Goal: Information Seeking & Learning: Learn about a topic

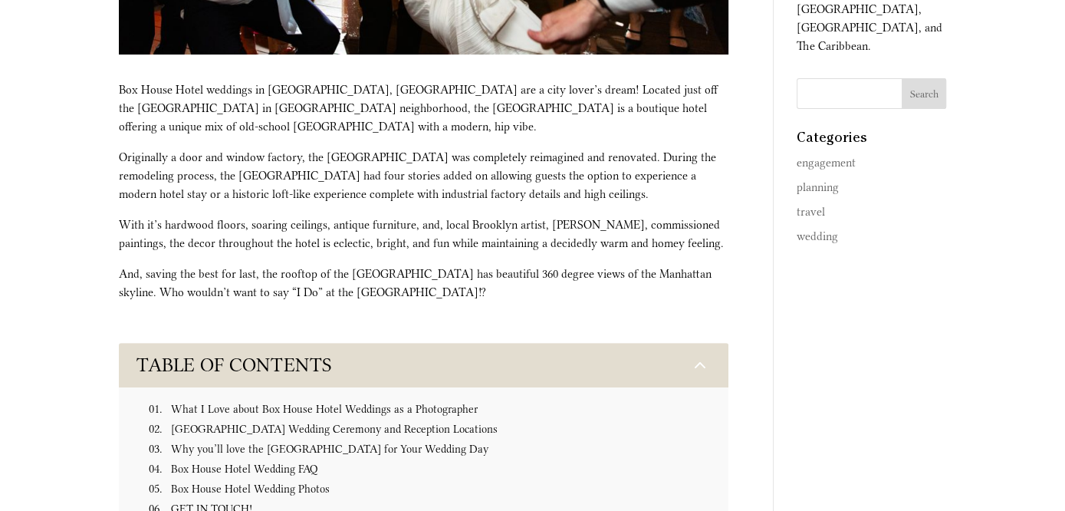
scroll to position [509, 0]
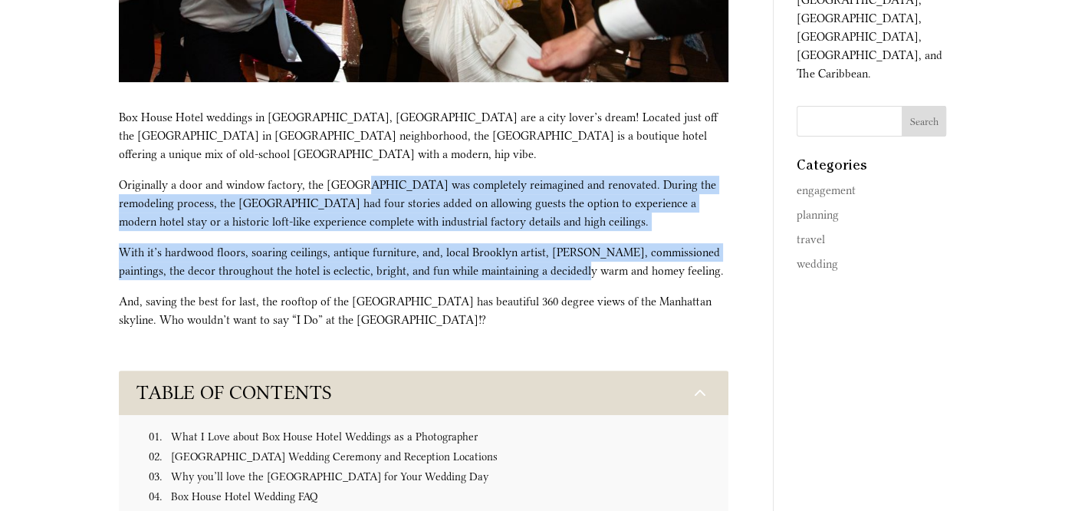
drag, startPoint x: 366, startPoint y: 169, endPoint x: 560, endPoint y: 253, distance: 211.9
click at [560, 253] on div "Box House Hotel weddings in [GEOGRAPHIC_DATA], [GEOGRAPHIC_DATA] are a city lov…" at bounding box center [423, 218] width 609 height 221
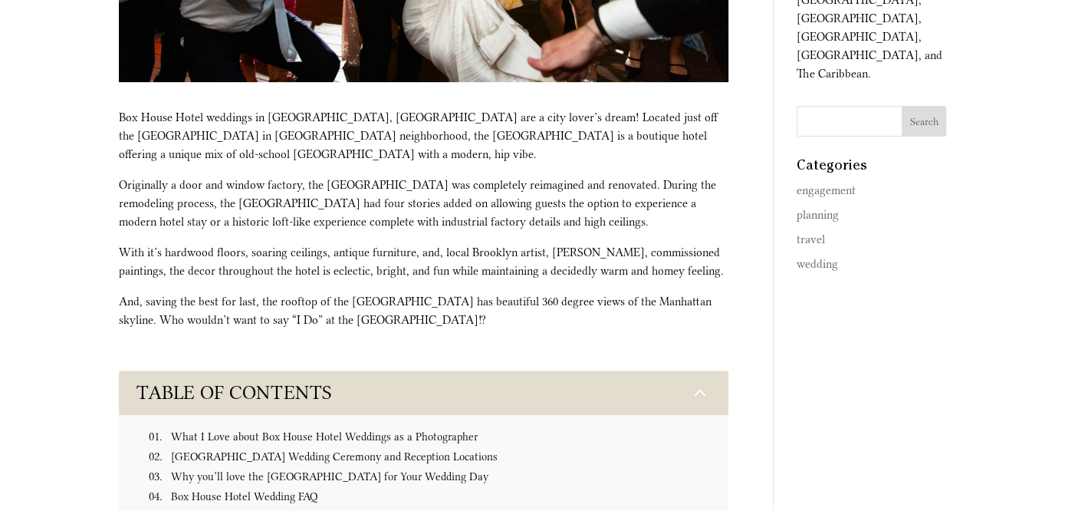
click at [592, 265] on p "With it’s hardwood floors, soaring ceilings, antique furniture, and, local Broo…" at bounding box center [423, 267] width 609 height 49
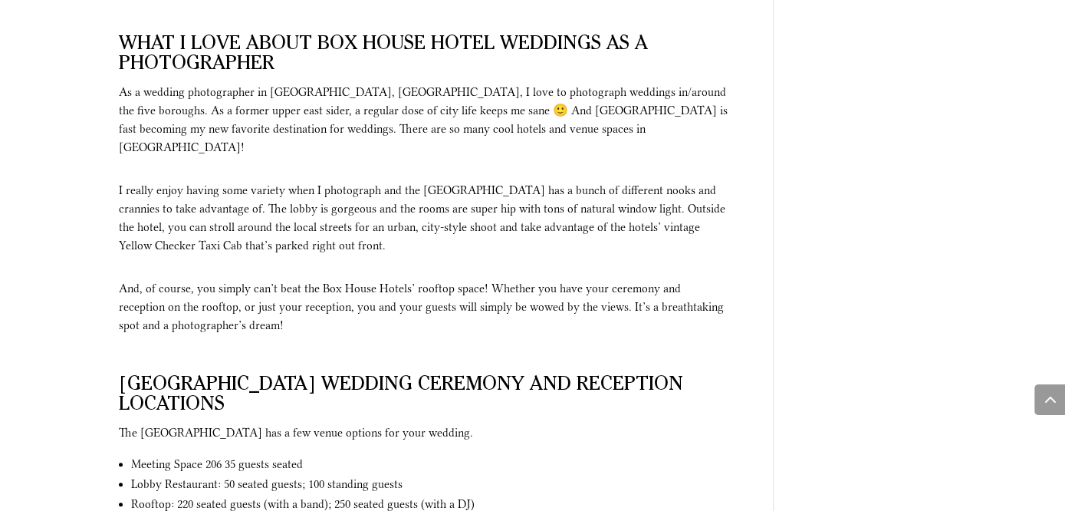
scroll to position [1073, 0]
click at [452, 281] on span "And, of course, you simply can’t beat the Box House Hotels’ rooftop space! Whet…" at bounding box center [421, 306] width 605 height 51
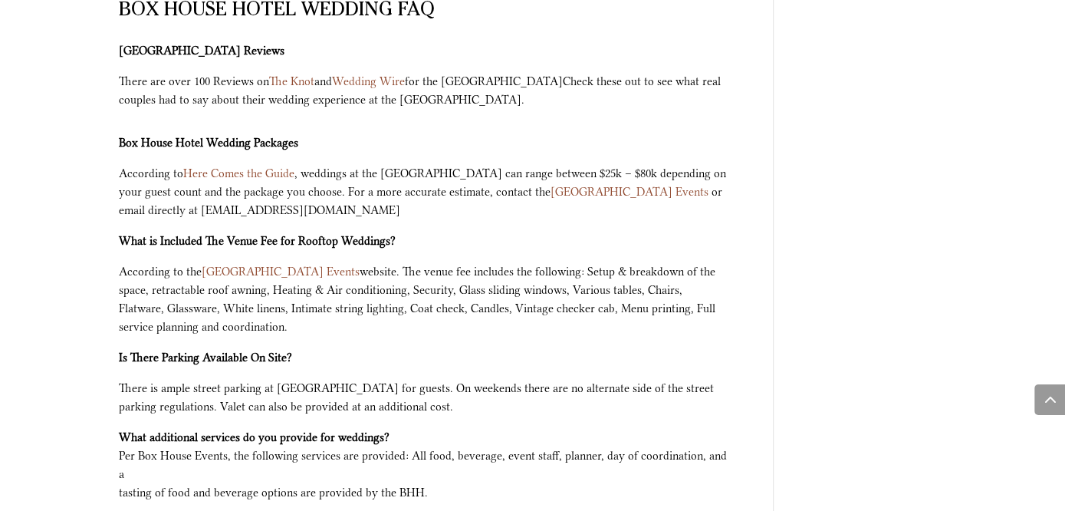
scroll to position [1894, 0]
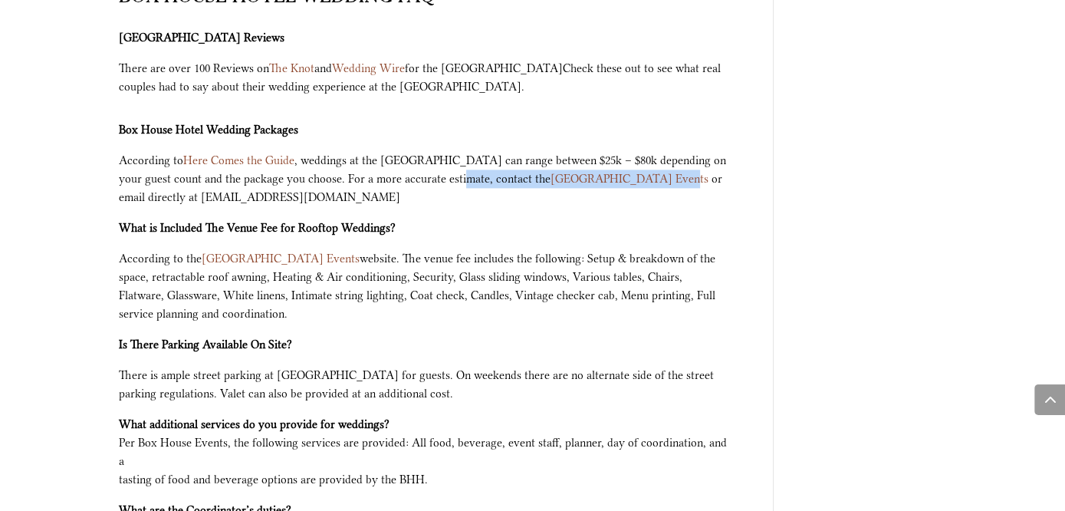
drag, startPoint x: 452, startPoint y: 128, endPoint x: 642, endPoint y: 130, distance: 190.1
click at [642, 151] on p "According to Here Comes the Guide , weddings at the [GEOGRAPHIC_DATA] can range…" at bounding box center [423, 184] width 609 height 67
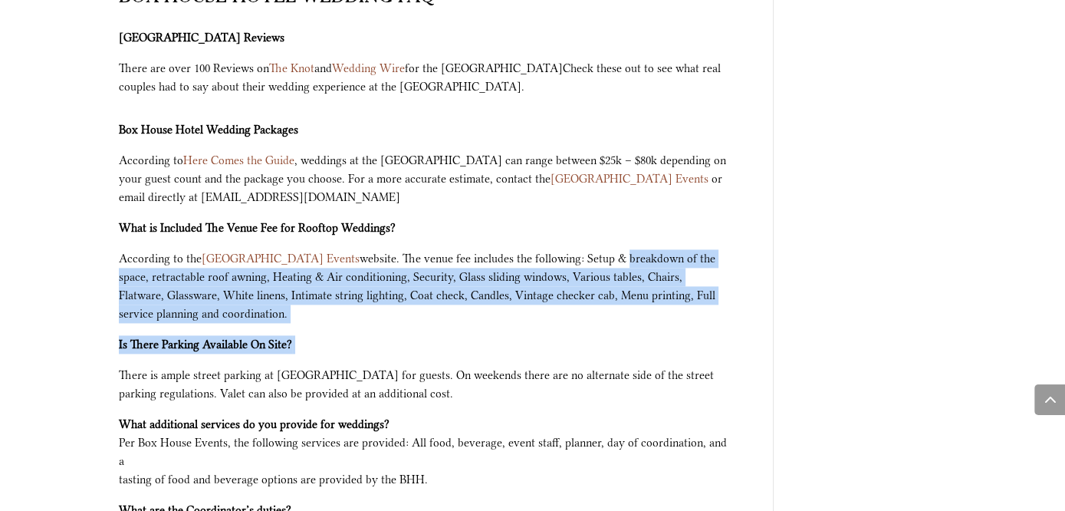
drag, startPoint x: 590, startPoint y: 216, endPoint x: 702, endPoint y: 315, distance: 149.3
click at [702, 315] on div "Box House Hotel Wedding FAQ Box House Hotel Reviews There are over 100 Reviews …" at bounding box center [423, 398] width 609 height 819
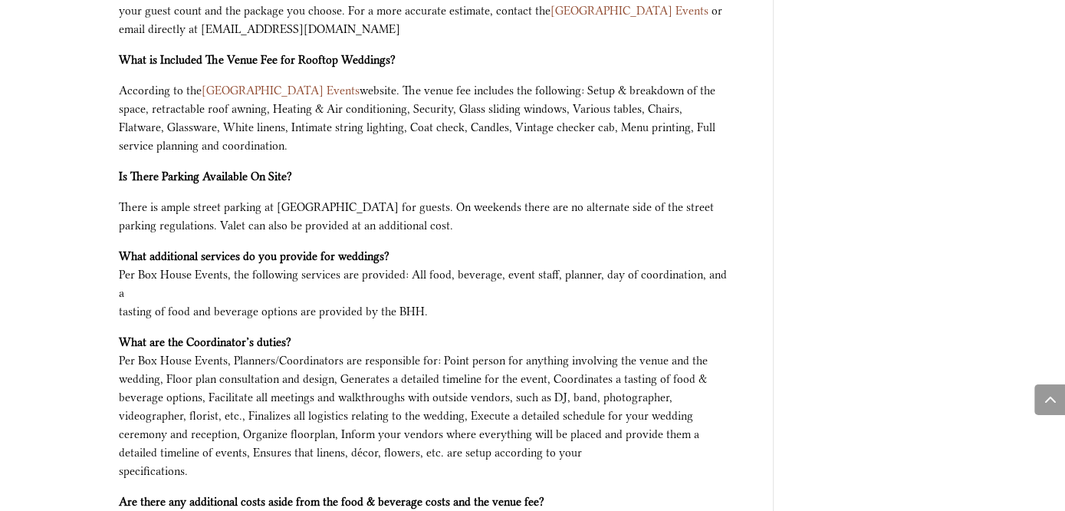
click at [702, 335] on span "What are the Coordinator’s duties? Per Box House Events, Planners/Coordinators …" at bounding box center [413, 406] width 589 height 143
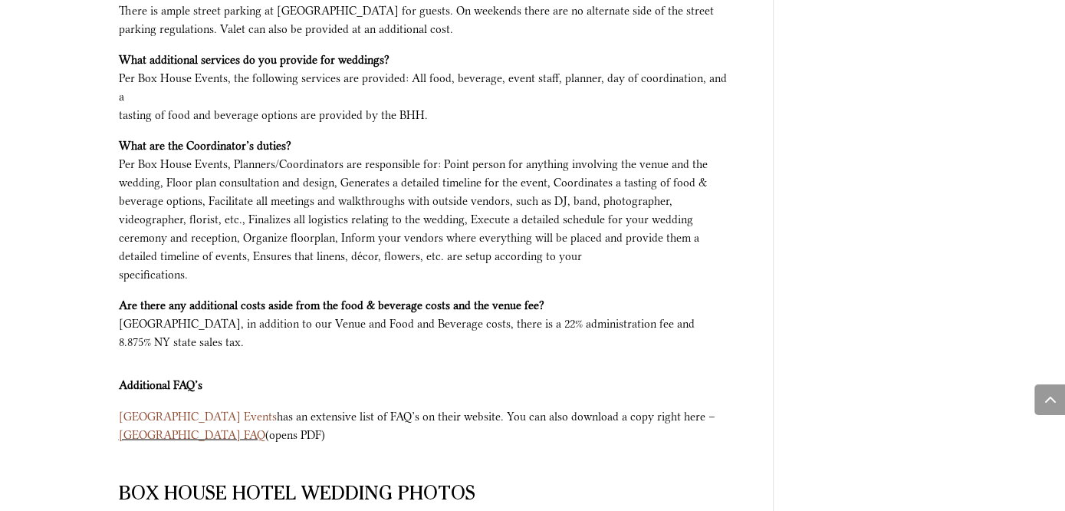
scroll to position [2259, 0]
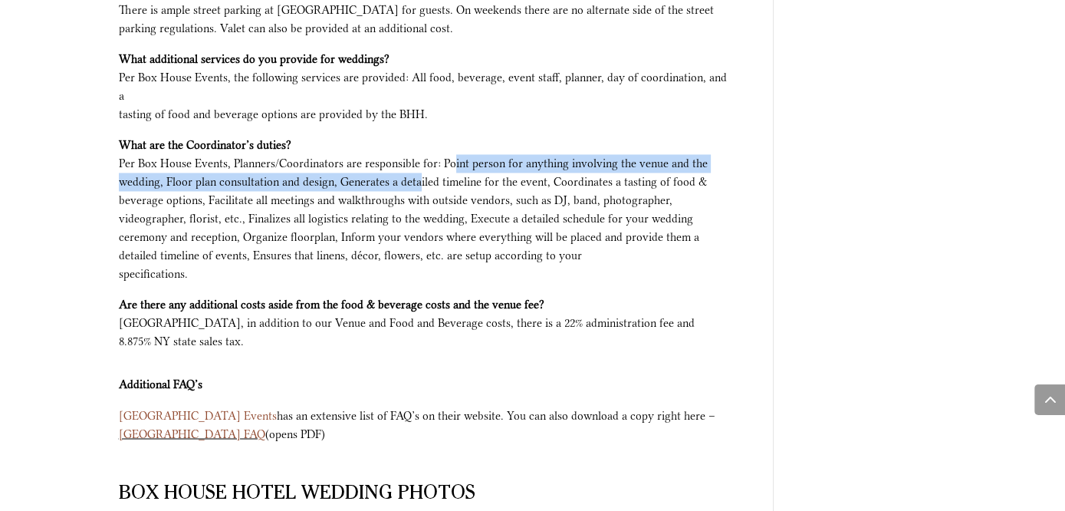
drag, startPoint x: 451, startPoint y: 120, endPoint x: 421, endPoint y: 145, distance: 39.3
click at [421, 145] on span "What are the Coordinator’s duties? Per Box House Events, Planners/Coordinators …" at bounding box center [413, 209] width 589 height 143
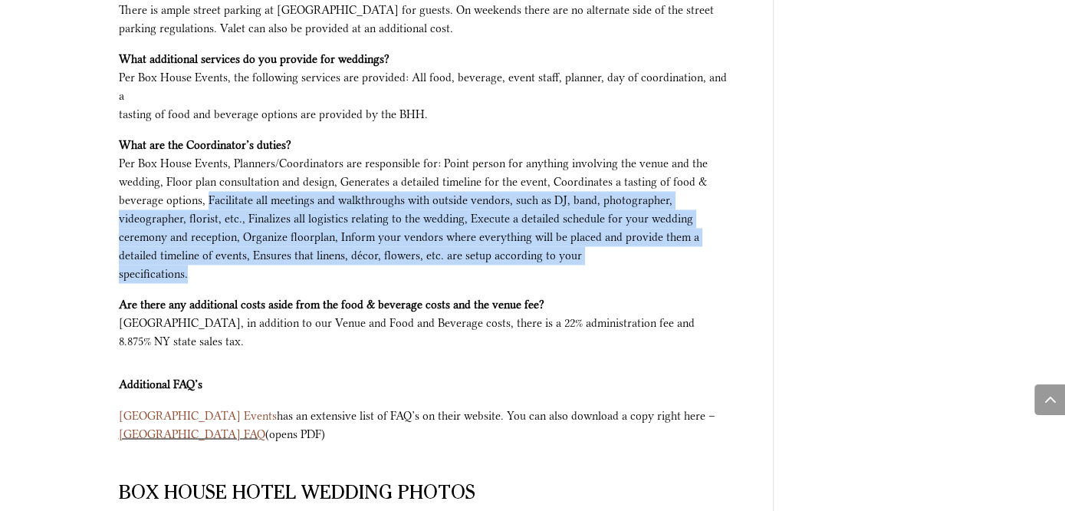
drag, startPoint x: 205, startPoint y: 156, endPoint x: 497, endPoint y: 227, distance: 300.6
click at [497, 227] on p "What are the Coordinator’s duties? Per Box House Events, Planners/Coordinators …" at bounding box center [423, 215] width 609 height 159
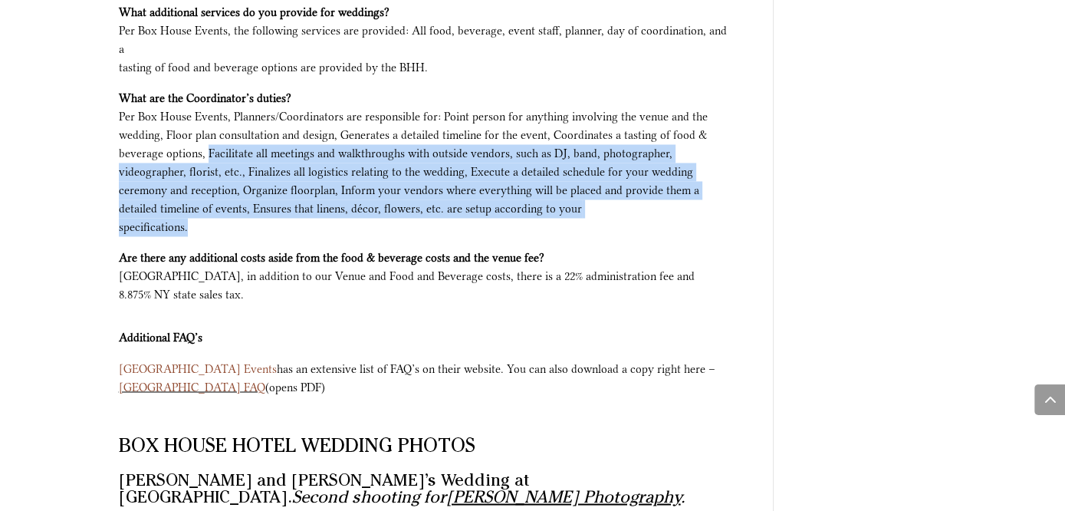
scroll to position [2308, 0]
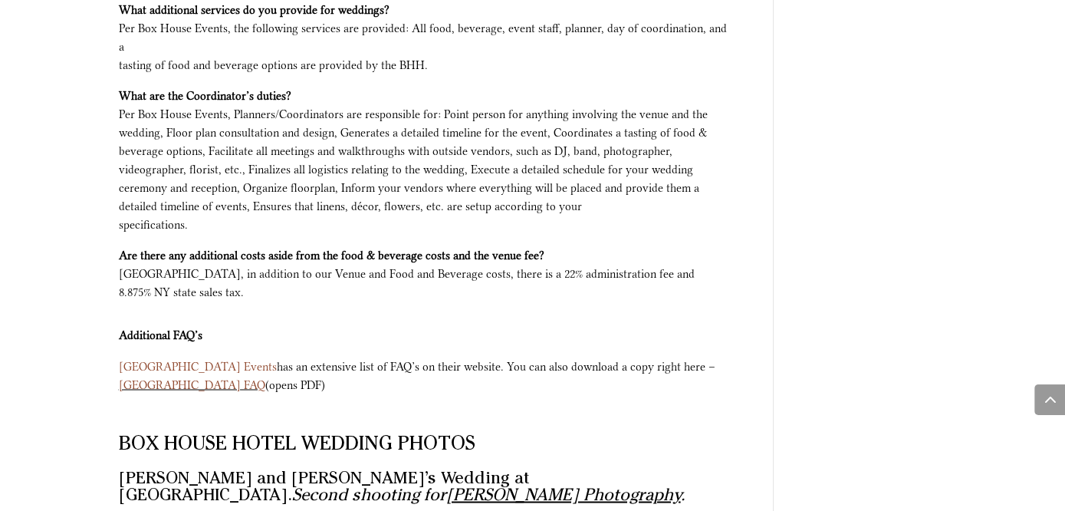
click at [497, 248] on span "Are there any additional costs aside from the food & beverage costs and the ven…" at bounding box center [407, 273] width 576 height 51
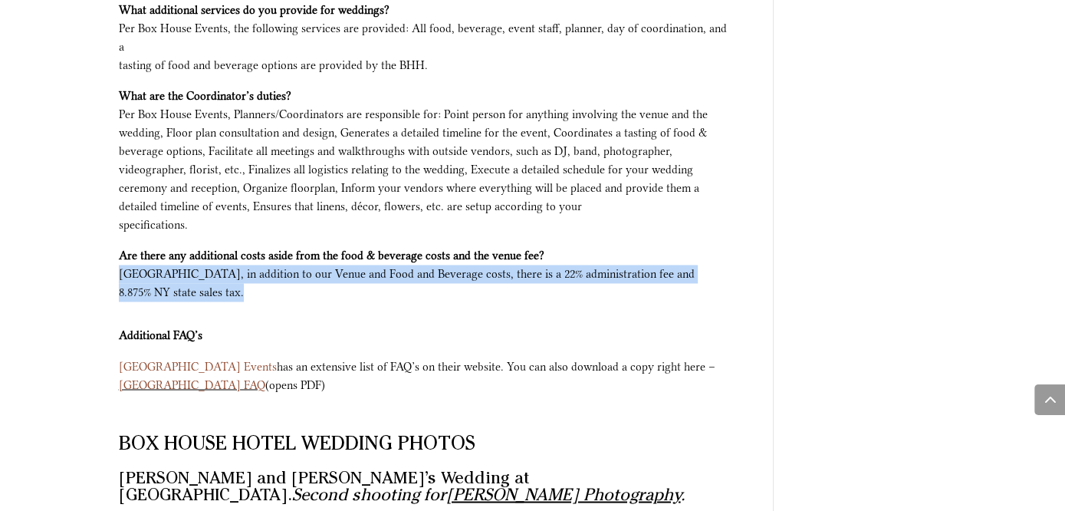
click at [497, 248] on span "Are there any additional costs aside from the food & beverage costs and the ven…" at bounding box center [407, 273] width 576 height 51
click at [537, 264] on p "Are there any additional costs aside from the food & beverage costs and the ven…" at bounding box center [423, 279] width 609 height 67
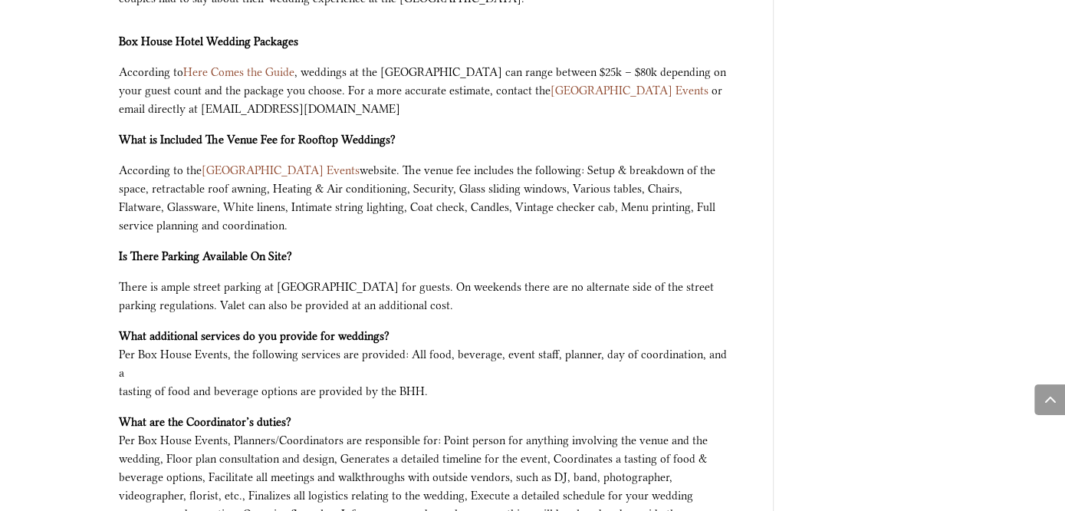
scroll to position [1978, 0]
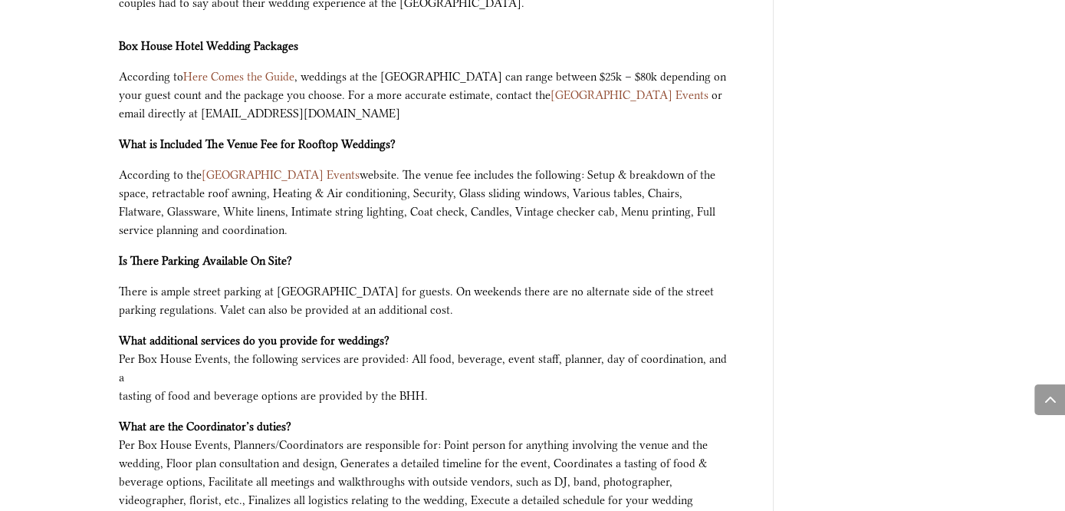
drag, startPoint x: 474, startPoint y: 132, endPoint x: 592, endPoint y: 188, distance: 130.6
click at [592, 188] on p "According to the Box House Hotel Events website. The venue fee includes the fol…" at bounding box center [423, 209] width 609 height 86
click at [600, 202] on p "According to the Box House Hotel Events website. The venue fee includes the fol…" at bounding box center [423, 209] width 609 height 86
drag, startPoint x: 327, startPoint y: 176, endPoint x: 491, endPoint y: 189, distance: 164.6
click at [491, 189] on p "According to the Box House Hotel Events website. The venue fee includes the fol…" at bounding box center [423, 209] width 609 height 86
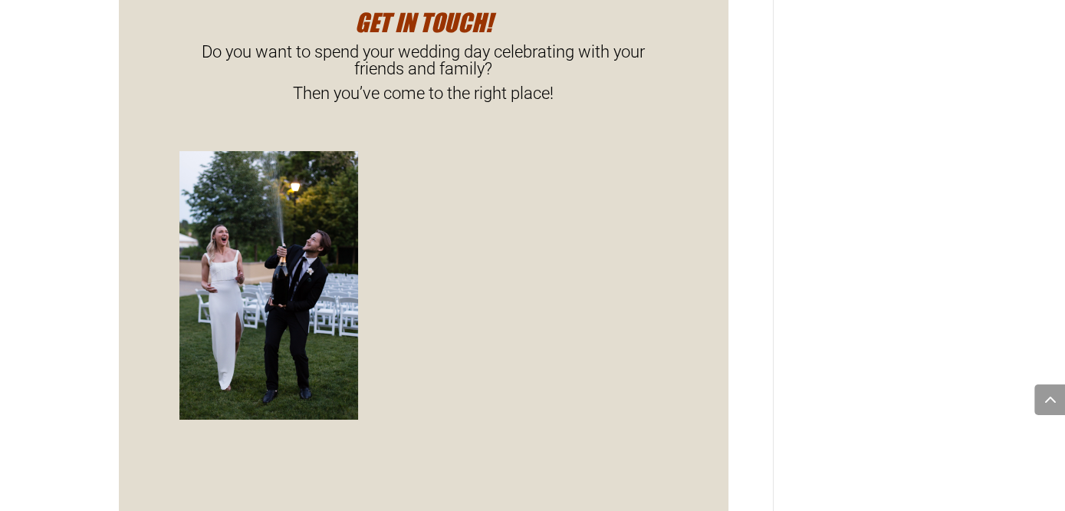
scroll to position [5004, 0]
